Goal: Information Seeking & Learning: Learn about a topic

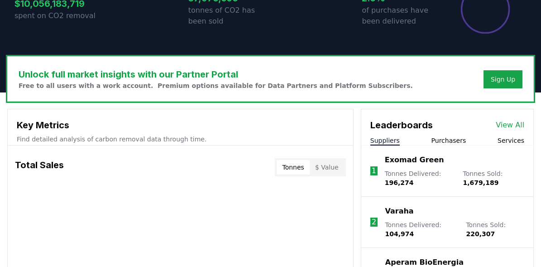
scroll to position [298, 0]
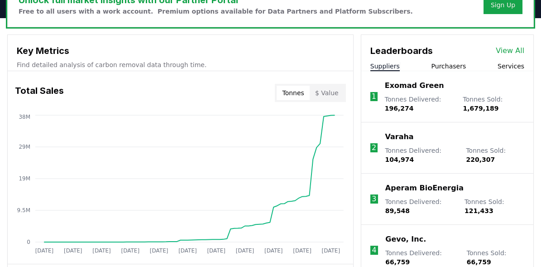
click at [456, 63] on button "Purchasers" at bounding box center [449, 66] width 35 height 9
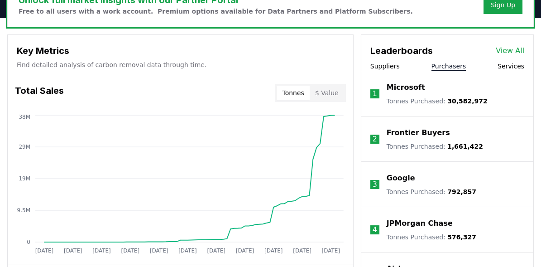
click at [408, 83] on p "Microsoft" at bounding box center [406, 87] width 39 height 11
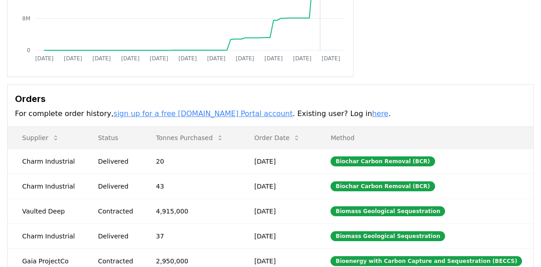
scroll to position [185, 0]
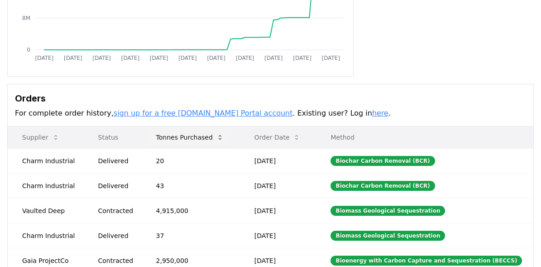
click at [198, 135] on button "Tonnes Purchased" at bounding box center [190, 137] width 82 height 18
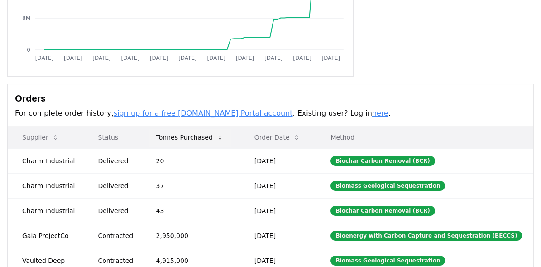
click at [208, 135] on button "Tonnes Purchased" at bounding box center [190, 137] width 82 height 18
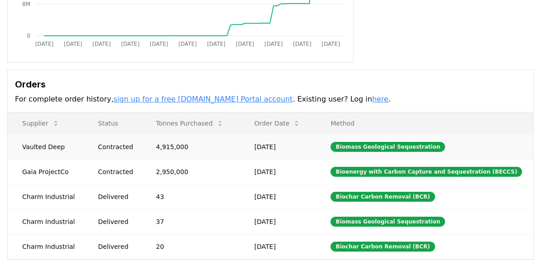
scroll to position [200, 0]
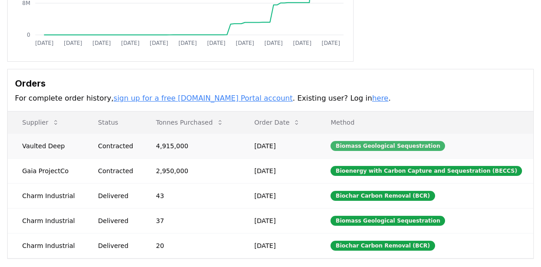
click at [403, 146] on div "Biomass Geological Sequestration" at bounding box center [388, 146] width 115 height 10
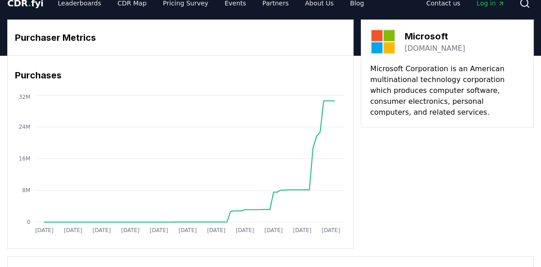
scroll to position [0, 0]
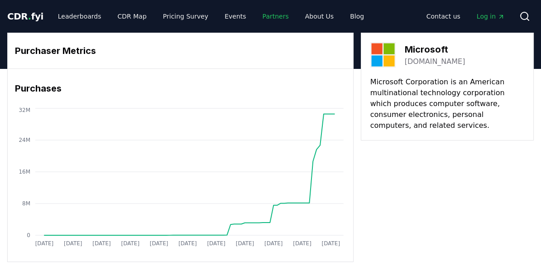
click at [256, 20] on link "Partners" at bounding box center [276, 16] width 41 height 16
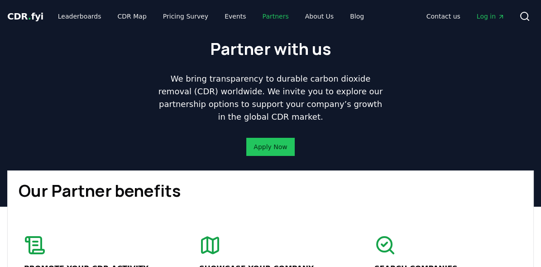
click at [261, 18] on link "Partners" at bounding box center [276, 16] width 41 height 16
click at [229, 19] on link "Events" at bounding box center [235, 16] width 36 height 16
